Goal: Use online tool/utility: Utilize a website feature to perform a specific function

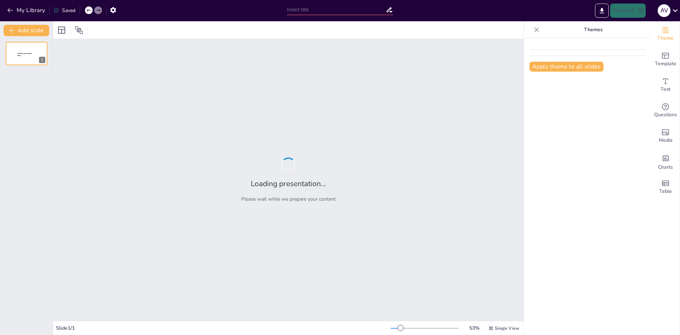
type input "Gamificación y Diseño Lúdico"
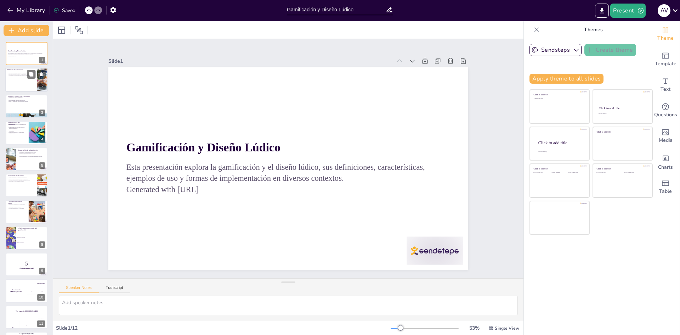
checkbox input "true"
click at [26, 78] on div "La gamificación aplica elementos de juego en contextos no lúdicos. La gamificac…" at bounding box center [21, 75] width 28 height 8
type textarea "Lo ipsumdolor si ametconsecte ad elitseddoei temp incididu ut laboreetdo. Ma al…"
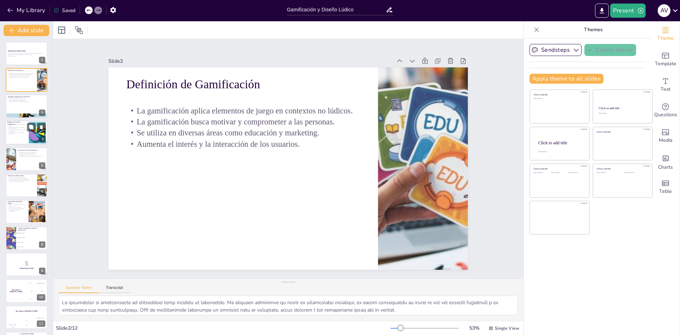
checkbox input "true"
click at [17, 128] on p "En marketing, programas como Starbucks Rewards son efectivos." at bounding box center [16, 127] width 19 height 2
type textarea "Lo ipsumdolo si ame co adi elitse doe temporinci ut la etd ma al enimadminimv. …"
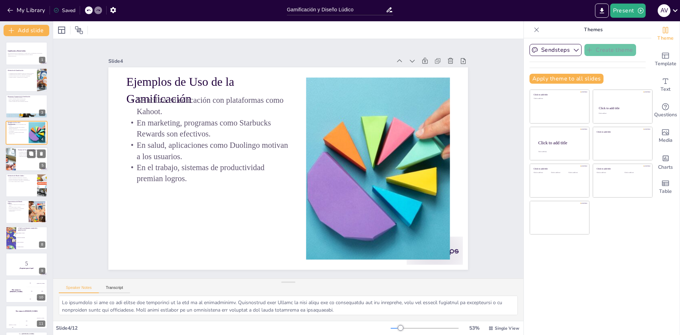
checkbox input "true"
click at [24, 158] on div at bounding box center [26, 159] width 43 height 24
type textarea "Loremips do sitametcon ad eli se doe temporincid utlaboreet do ma aliquaenimad.…"
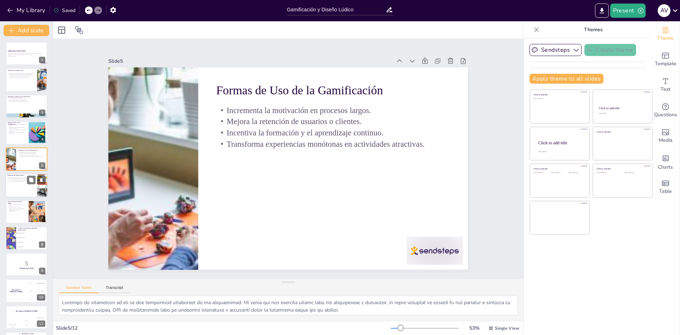
checkbox input "true"
click at [29, 185] on div at bounding box center [26, 185] width 43 height 24
type textarea "Lo ipsumd sitame co adipis el seddo eiusmodtempo inc ut labo etdo magnaaliqua, …"
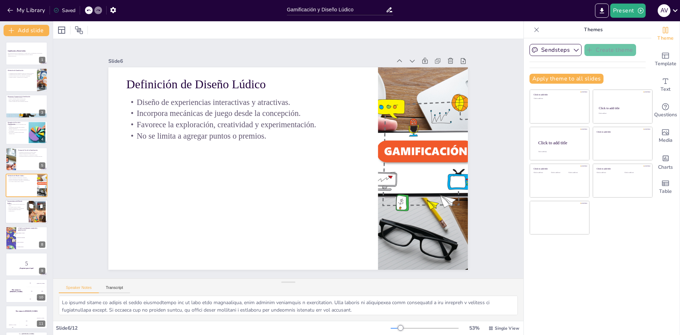
checkbox input "true"
click at [17, 208] on p "Favorece la exploración y la creatividad." at bounding box center [16, 208] width 19 height 1
type textarea "Lo ipsumdolo si am consectetu adipiscinge sed doeius tempor. In utlab etd ma al…"
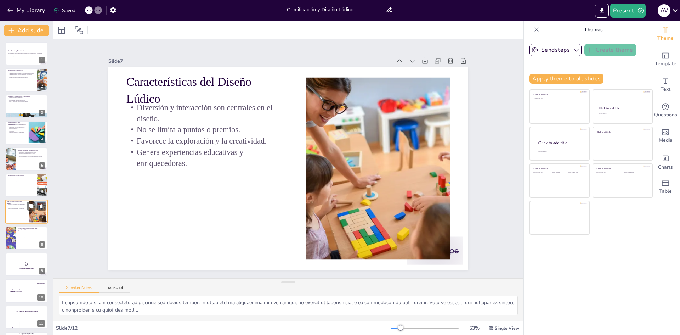
scroll to position [26, 0]
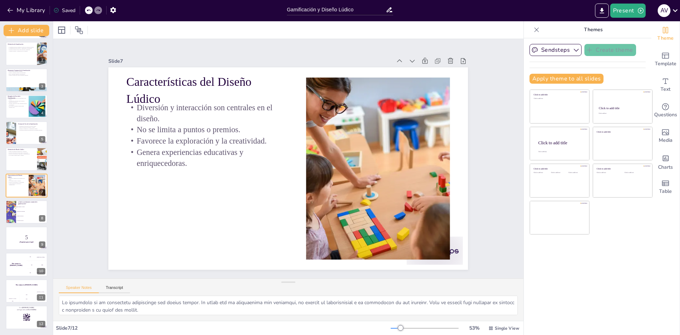
checkbox input "true"
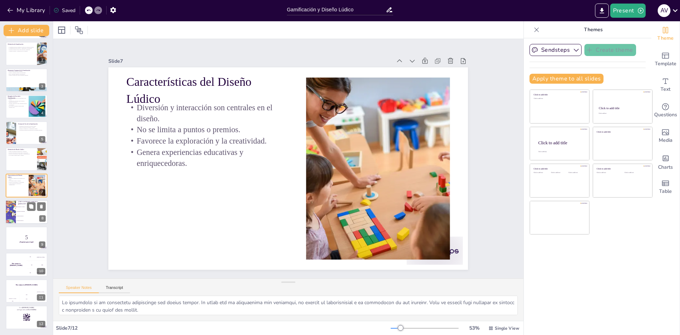
checkbox input "true"
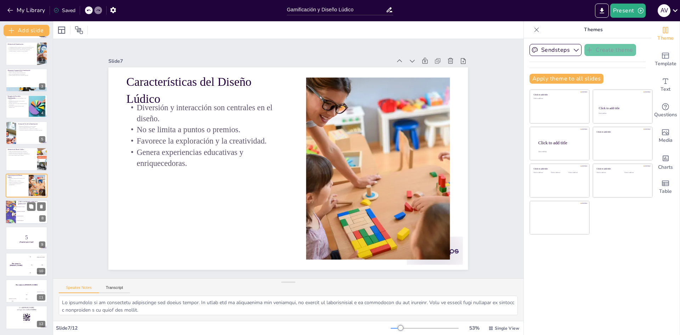
checkbox input "true"
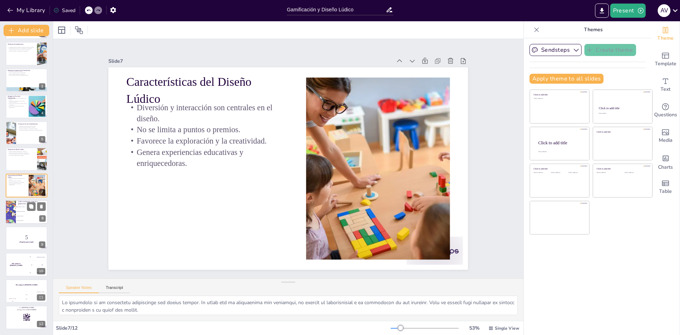
checkbox input "true"
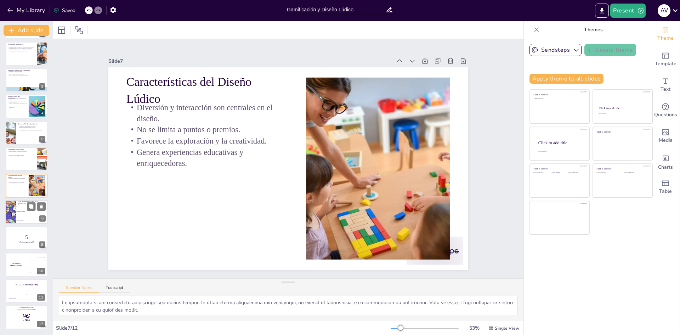
checkbox input "true"
click at [16, 213] on li "Estrategias de marketing" at bounding box center [32, 211] width 32 height 5
type textarea "La respuesta correcta es "Recompensas y premios", ya que son elementos clave en…"
checkbox input "true"
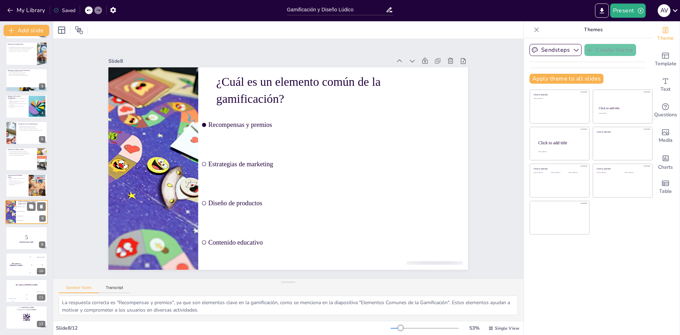
checkbox input "true"
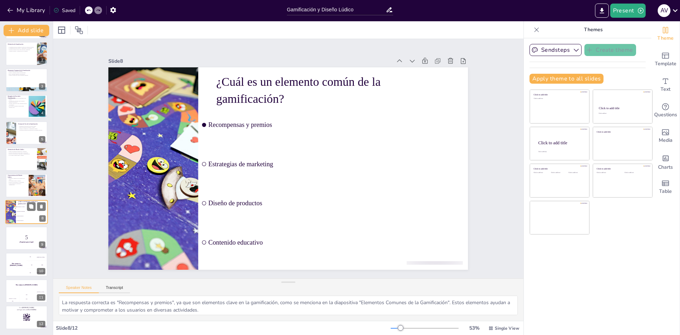
checkbox input "true"
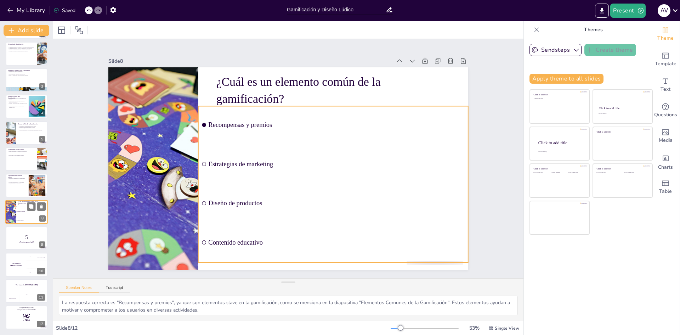
checkbox input "true"
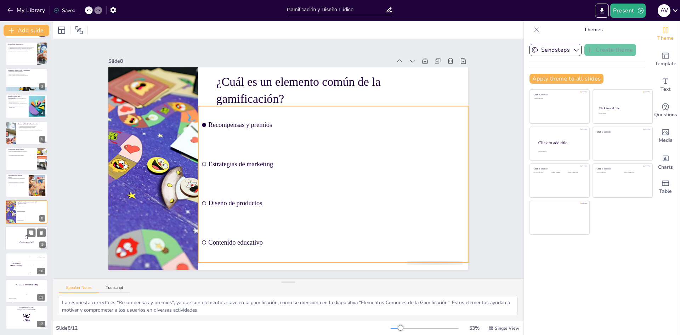
checkbox input "true"
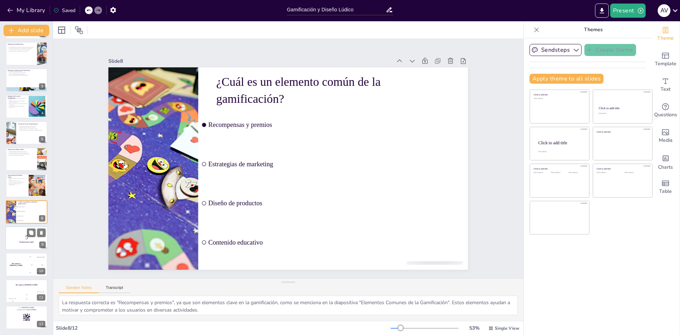
click at [16, 236] on p "5" at bounding box center [26, 237] width 38 height 8
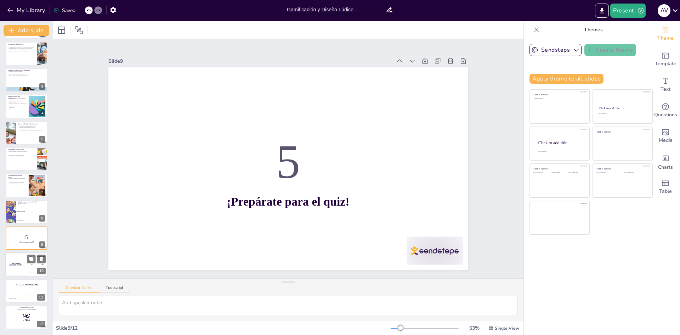
click at [16, 261] on div "The winner is [PERSON_NAME]" at bounding box center [15, 265] width 21 height 24
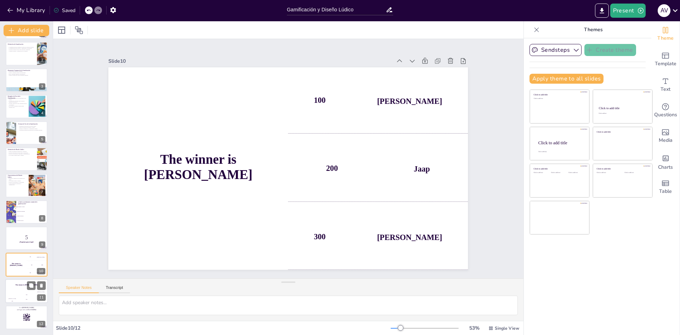
click at [22, 297] on div "200" at bounding box center [26, 299] width 14 height 8
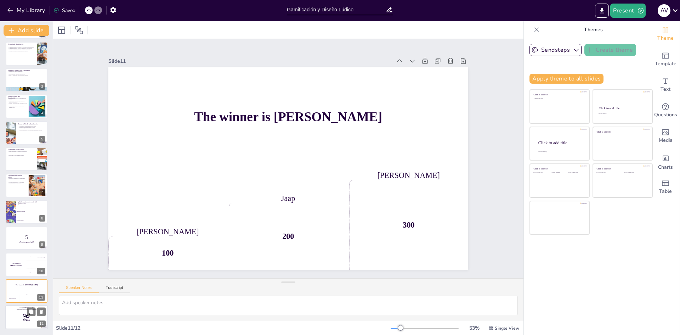
click at [24, 321] on rect at bounding box center [24, 320] width 0 height 1
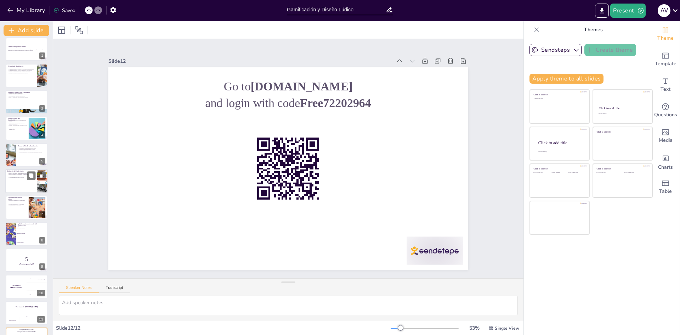
scroll to position [0, 0]
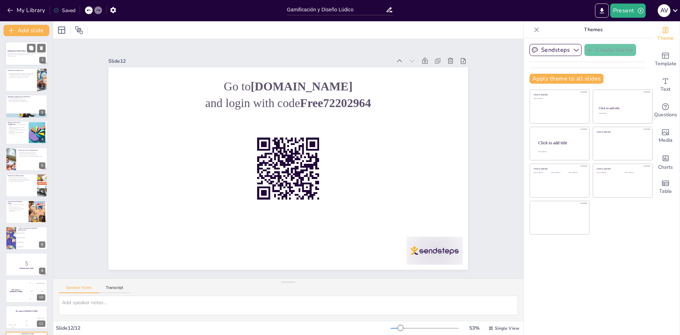
click at [18, 57] on div "Esta presentación explora la gamificación y el diseño lúdico, sus definiciones,…" at bounding box center [26, 54] width 38 height 5
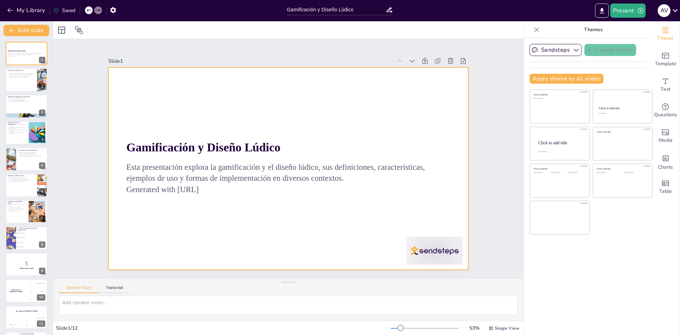
checkbox input "true"
